Goal: Task Accomplishment & Management: Complete application form

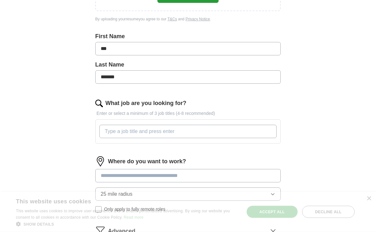
scroll to position [140, 0]
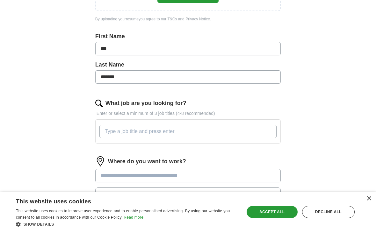
click at [132, 132] on input "What job are you looking for?" at bounding box center [187, 131] width 177 height 13
click at [203, 176] on div "Where do you want to work? 25 mile radius Only apply to fully remote roles" at bounding box center [188, 188] width 186 height 62
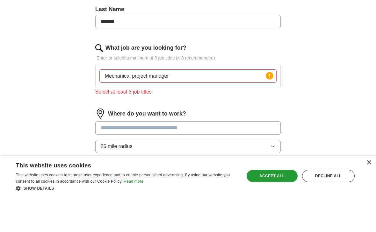
scroll to position [160, 0]
click at [176, 105] on input "Mechanical project manager" at bounding box center [187, 111] width 177 height 13
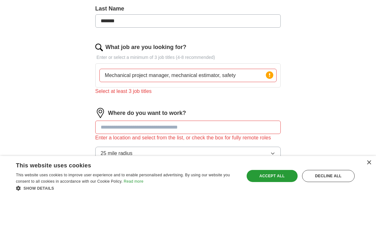
scroll to position [196, 0]
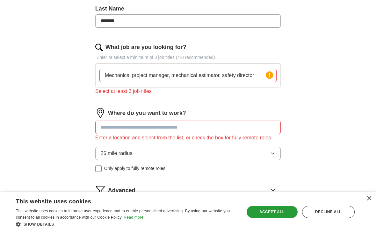
click at [155, 130] on input at bounding box center [188, 127] width 186 height 13
click at [173, 78] on input "Mechanical project manager, mechanical estimator, safety director" at bounding box center [187, 75] width 177 height 13
type input "Mechanical project manager.mechanical estimator, safety director"
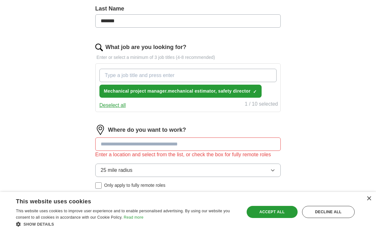
click at [252, 93] on button "Mechanical project manager.mechanical estimator, safety director ✓ ×" at bounding box center [180, 91] width 162 height 13
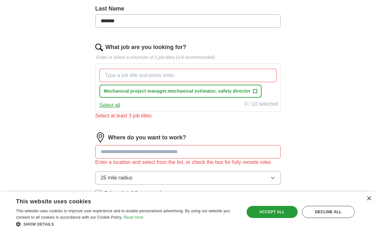
click at [257, 92] on span "+" at bounding box center [255, 91] width 4 height 5
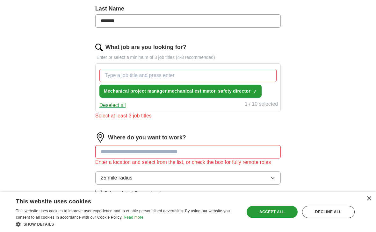
click at [249, 92] on span "Mechanical project manager.mechanical estimator, safety director" at bounding box center [177, 91] width 147 height 7
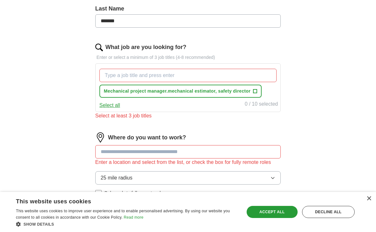
click at [256, 90] on span "+" at bounding box center [255, 91] width 4 height 5
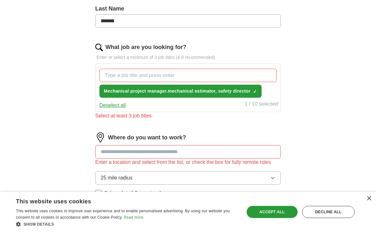
click at [114, 106] on button "Deselect all" at bounding box center [112, 106] width 26 height 8
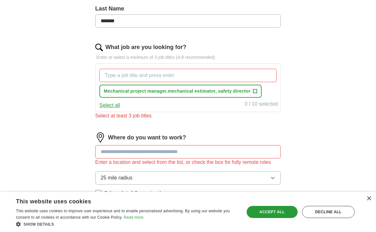
click at [255, 89] on span "+" at bounding box center [255, 91] width 4 height 5
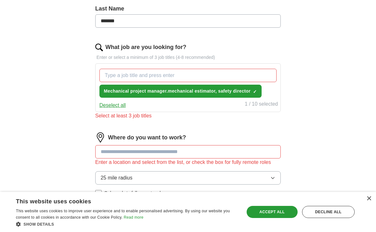
click at [116, 107] on button "Deselect all" at bounding box center [112, 106] width 26 height 8
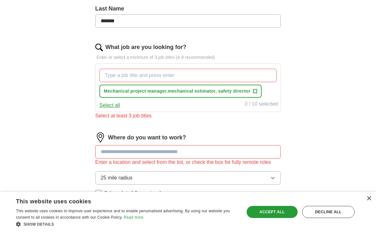
click at [138, 76] on input "What job are you looking for?" at bounding box center [187, 75] width 177 height 13
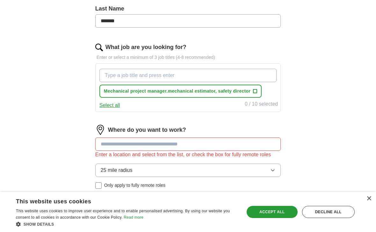
click at [251, 91] on span "Mechanical project manager.mechanical estimator, safety director" at bounding box center [177, 91] width 147 height 7
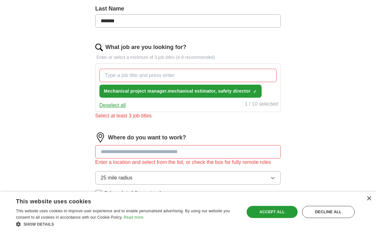
click at [257, 92] on span "✓" at bounding box center [255, 91] width 4 height 5
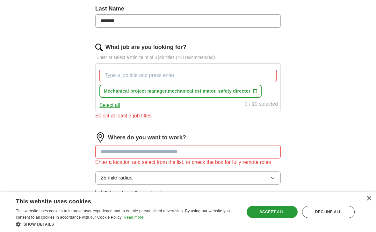
click at [261, 106] on div "0 / 10 selected" at bounding box center [261, 104] width 33 height 9
click at [256, 92] on span "+" at bounding box center [255, 91] width 4 height 5
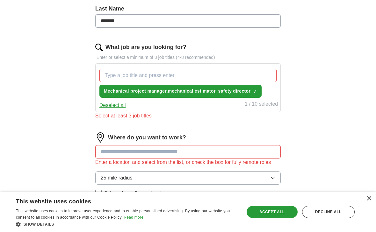
click at [257, 93] on span "✓" at bounding box center [255, 91] width 4 height 5
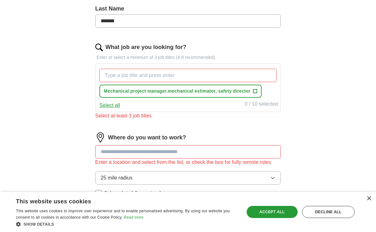
click at [142, 73] on input "What job are you looking for?" at bounding box center [187, 75] width 177 height 13
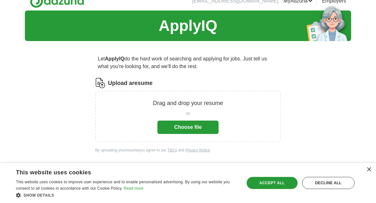
scroll to position [0, 0]
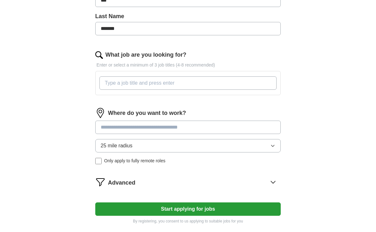
scroll to position [189, 0]
click at [139, 85] on input "What job are you looking for?" at bounding box center [187, 83] width 177 height 13
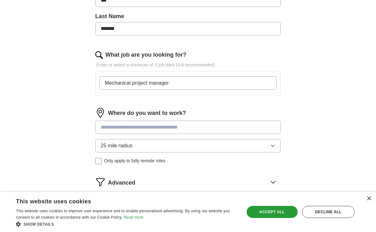
click at [230, 89] on input "Mechanical project manager" at bounding box center [187, 83] width 177 height 13
click at [241, 83] on input "Mechanical project manager" at bounding box center [187, 83] width 177 height 13
type input "Mechanical project manager."
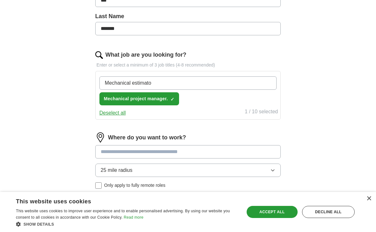
type input "Mechanical estimator"
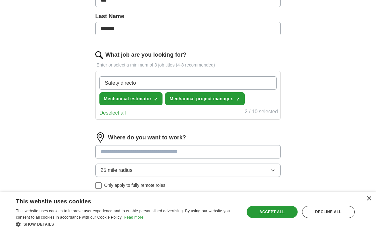
type input "Safety director"
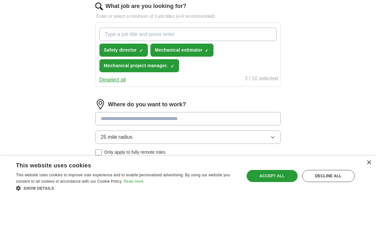
scroll to position [202, 0]
click at [149, 148] on input at bounding box center [188, 154] width 186 height 13
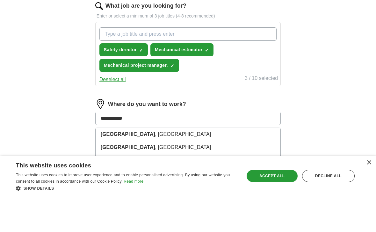
type input "**********"
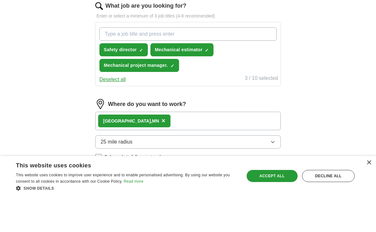
scroll to position [238, 0]
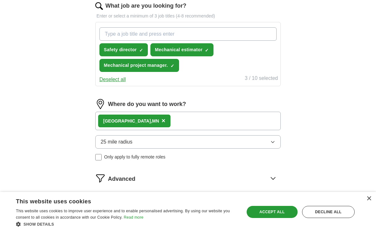
click at [273, 144] on icon "button" at bounding box center [272, 142] width 5 height 5
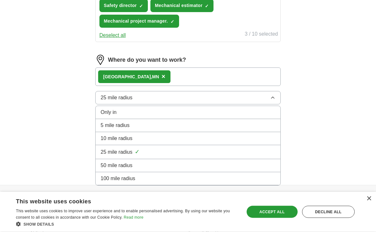
scroll to position [282, 0]
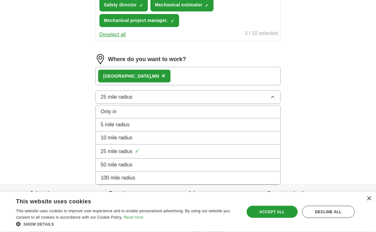
click at [156, 153] on div "25 mile radius ✓" at bounding box center [188, 152] width 175 height 9
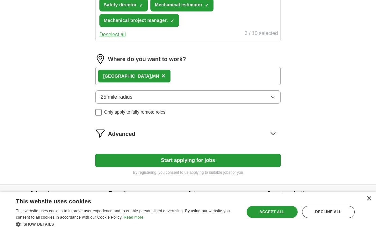
scroll to position [299, 0]
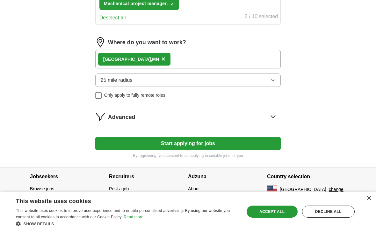
click at [190, 142] on button "Start applying for jobs" at bounding box center [188, 143] width 186 height 13
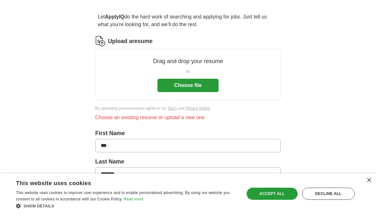
scroll to position [62, 0]
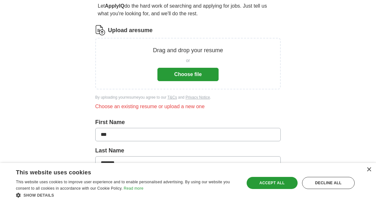
click at [193, 74] on button "Choose file" at bounding box center [187, 74] width 61 height 13
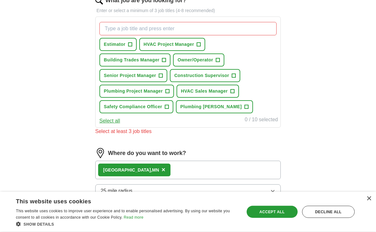
scroll to position [218, 0]
click at [200, 43] on span "+" at bounding box center [199, 44] width 4 height 5
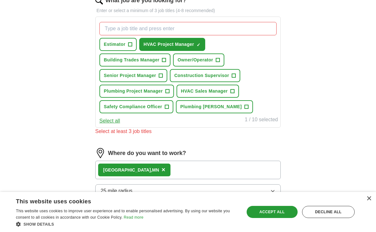
click at [160, 76] on span "+" at bounding box center [161, 75] width 4 height 5
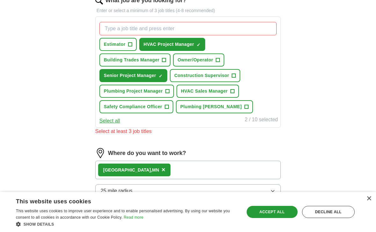
click at [165, 91] on button "Plumbing Project Manager +" at bounding box center [136, 91] width 75 height 13
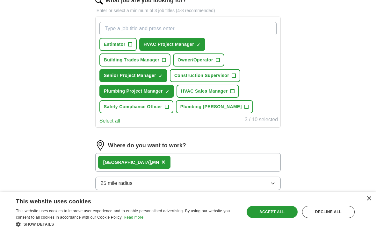
click at [165, 105] on span "+" at bounding box center [167, 107] width 4 height 5
click at [234, 90] on span "+" at bounding box center [232, 91] width 4 height 5
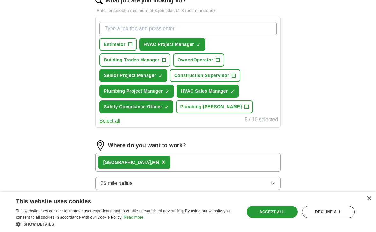
click at [115, 124] on button "Select all" at bounding box center [109, 121] width 21 height 8
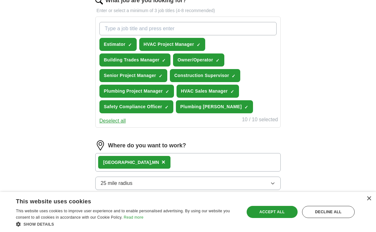
click at [118, 119] on button "Deselect all" at bounding box center [112, 121] width 26 height 8
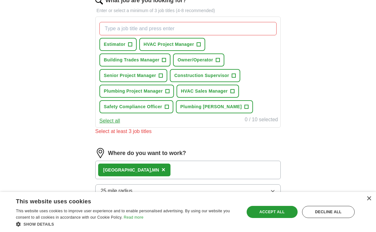
click at [130, 43] on span "+" at bounding box center [130, 44] width 4 height 5
click at [201, 43] on span "+" at bounding box center [199, 44] width 4 height 5
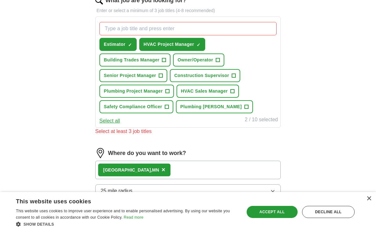
click at [162, 77] on span "+" at bounding box center [161, 75] width 4 height 5
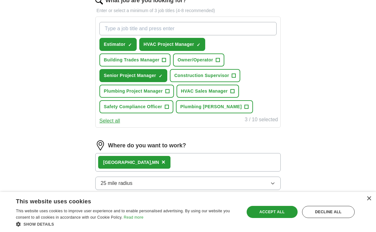
click at [167, 91] on span "+" at bounding box center [167, 91] width 4 height 5
click at [234, 90] on span "+" at bounding box center [232, 91] width 4 height 5
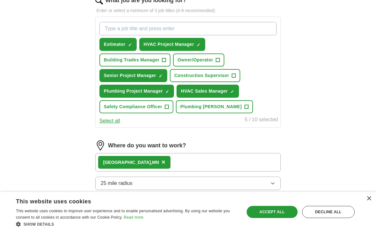
click at [165, 106] on span "+" at bounding box center [167, 107] width 4 height 5
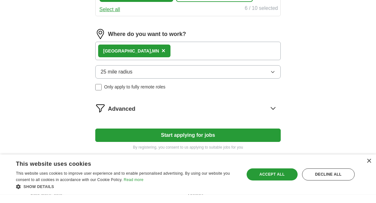
scroll to position [350, 0]
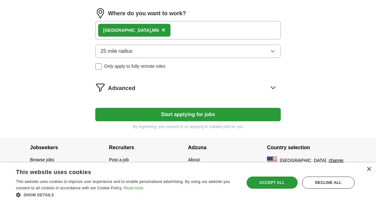
click at [194, 113] on button "Start applying for jobs" at bounding box center [188, 114] width 186 height 13
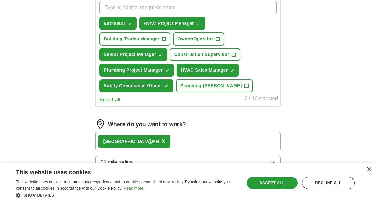
select select "**"
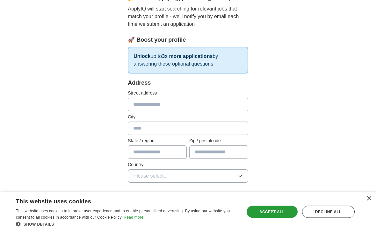
scroll to position [68, 0]
click at [190, 62] on p "Unlock up to 3x more applications by answering these optional questions" at bounding box center [188, 60] width 121 height 27
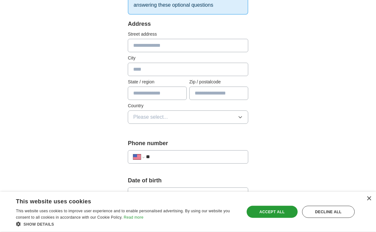
scroll to position [127, 0]
click at [155, 48] on input "text" at bounding box center [188, 45] width 121 height 13
type input "**********"
click at [162, 70] on input "text" at bounding box center [188, 69] width 121 height 13
type input "**********"
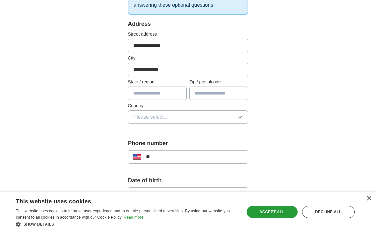
click at [174, 97] on input "text" at bounding box center [157, 93] width 59 height 13
type input "**"
click at [220, 96] on input "text" at bounding box center [218, 93] width 59 height 13
type input "*****"
click at [242, 118] on icon "button" at bounding box center [240, 117] width 5 height 5
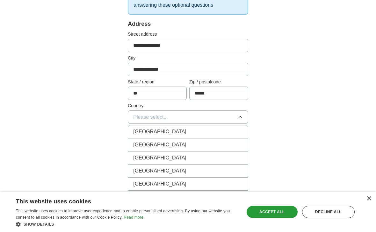
click at [174, 149] on li "United States" at bounding box center [188, 145] width 120 height 13
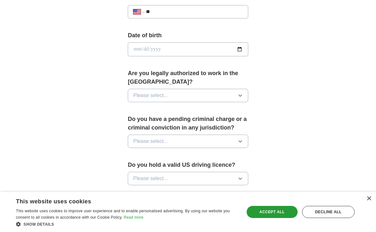
scroll to position [273, 0]
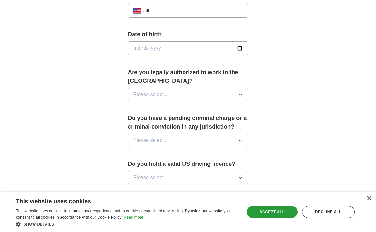
click at [239, 92] on icon "button" at bounding box center [240, 94] width 5 height 5
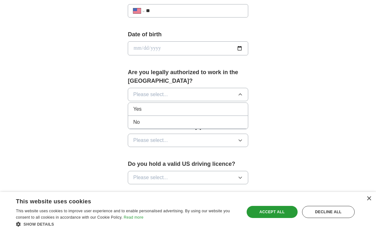
click at [157, 108] on div "Yes" at bounding box center [188, 110] width 110 height 8
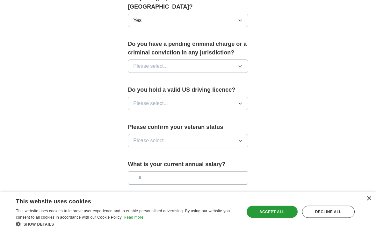
scroll to position [347, 0]
click at [240, 65] on icon "button" at bounding box center [240, 66] width 5 height 5
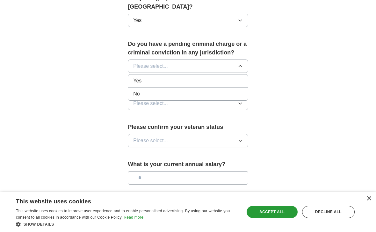
click at [186, 94] on div "No" at bounding box center [188, 94] width 110 height 8
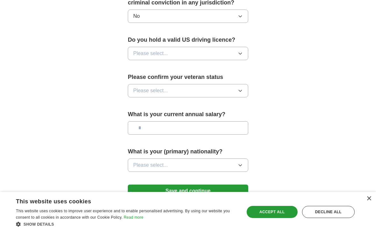
scroll to position [401, 0]
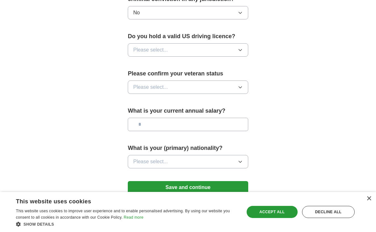
click at [241, 50] on button "Please select..." at bounding box center [188, 49] width 121 height 13
click at [184, 64] on div "Yes" at bounding box center [188, 65] width 110 height 8
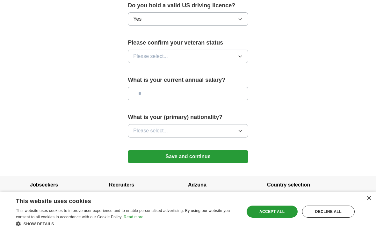
scroll to position [432, 0]
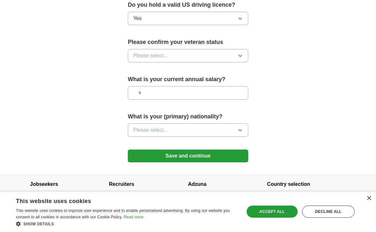
click at [239, 54] on icon "button" at bounding box center [240, 56] width 5 height 5
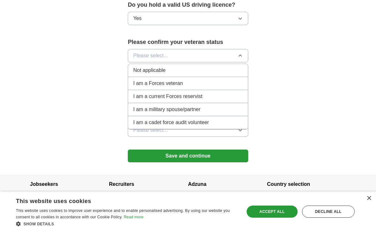
click at [178, 69] on div "Not applicable" at bounding box center [188, 71] width 110 height 8
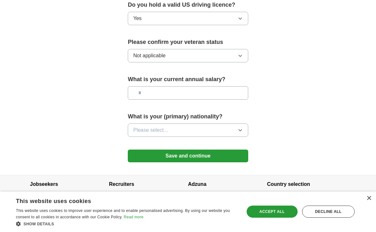
click at [182, 91] on input "text" at bounding box center [188, 93] width 121 height 13
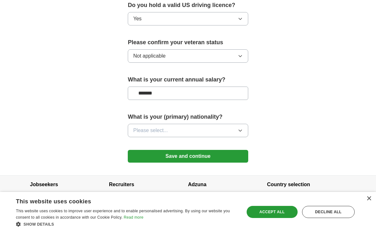
type input "********"
click at [242, 128] on icon "button" at bounding box center [240, 130] width 5 height 5
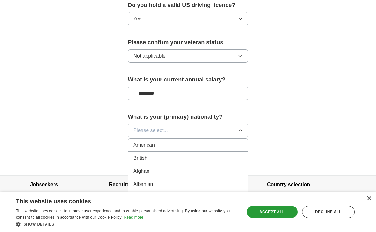
click at [201, 142] on div "American" at bounding box center [188, 146] width 110 height 8
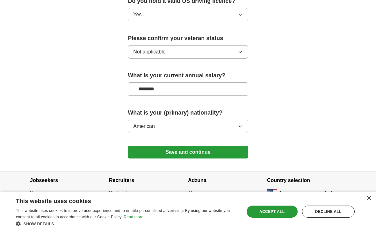
scroll to position [436, 0]
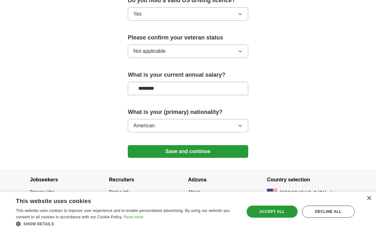
click at [194, 148] on button "Save and continue" at bounding box center [188, 152] width 121 height 13
